Goal: Information Seeking & Learning: Learn about a topic

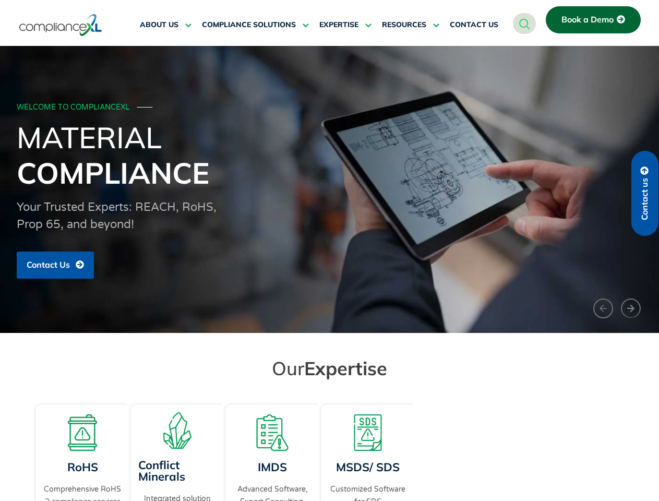
click at [411, 25] on span "RESOURCES" at bounding box center [404, 24] width 44 height 9
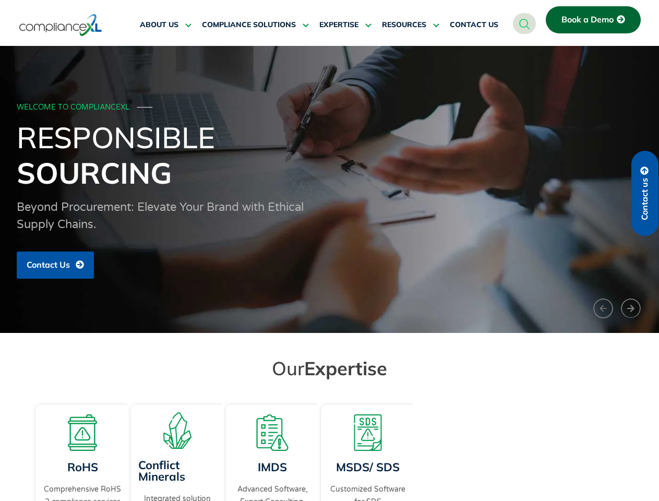
click at [329, 189] on h1 "Responsible Sourcing" at bounding box center [330, 155] width 626 height 71
